Goal: Entertainment & Leisure: Consume media (video, audio)

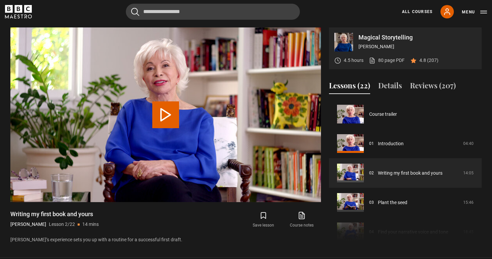
scroll to position [29, 0]
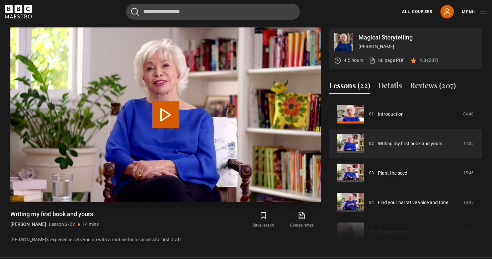
click at [164, 115] on button "Play Lesson Writing my first book and yours" at bounding box center [165, 114] width 27 height 27
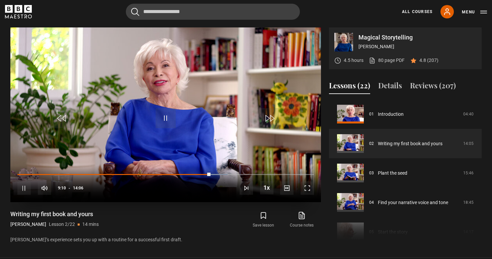
click at [166, 116] on span "Video Player" at bounding box center [166, 118] width 20 height 20
click at [164, 118] on span "Video Player" at bounding box center [166, 118] width 20 height 20
click at [166, 119] on span "Video Player" at bounding box center [166, 118] width 20 height 20
click at [166, 121] on span "Video Player" at bounding box center [166, 118] width 20 height 20
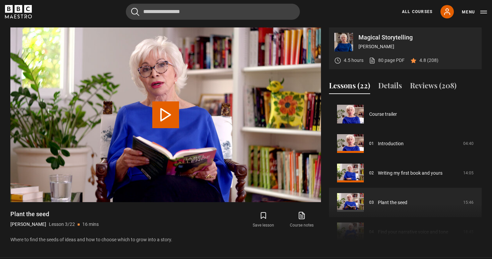
scroll to position [59, 0]
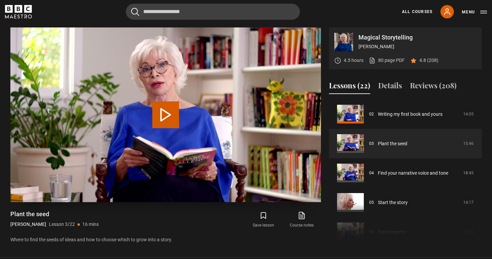
click at [163, 117] on button "Play Lesson Plant the seed" at bounding box center [165, 114] width 27 height 27
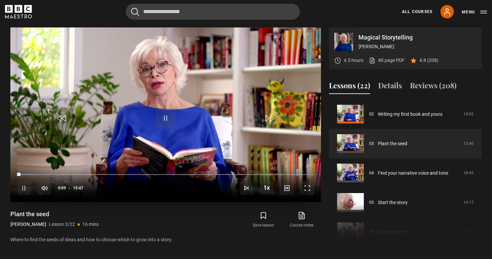
click at [166, 118] on span "Video Player" at bounding box center [166, 118] width 20 height 20
click at [163, 121] on span "Video Player" at bounding box center [166, 118] width 20 height 20
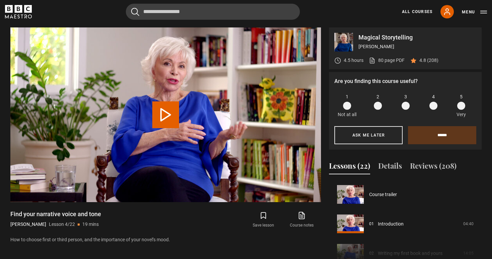
scroll to position [88, 0]
